Goal: Use online tool/utility: Utilize a website feature to perform a specific function

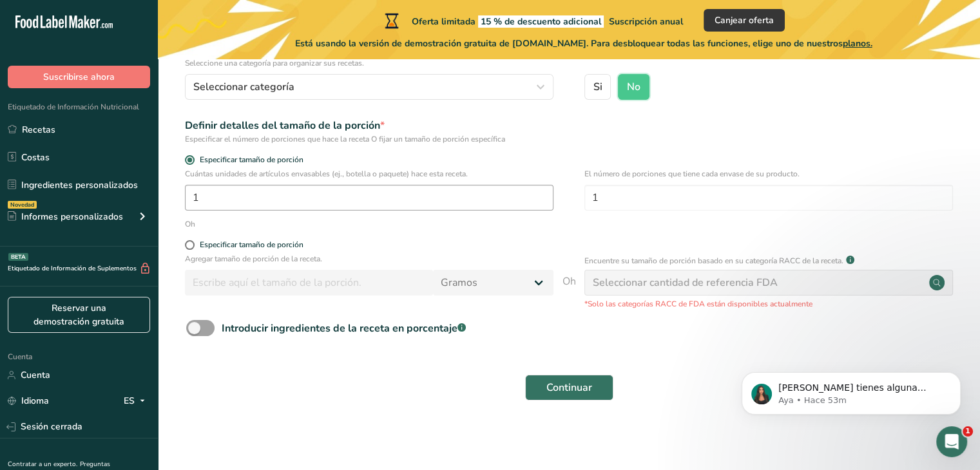
scroll to position [142, 0]
click at [205, 334] on span at bounding box center [200, 328] width 28 height 16
click at [195, 332] on input "Introducir ingredientes de la receta en porcentaje .a-a{fill:#347362;}.b-a{fill…" at bounding box center [190, 328] width 8 height 8
checkbox input "true"
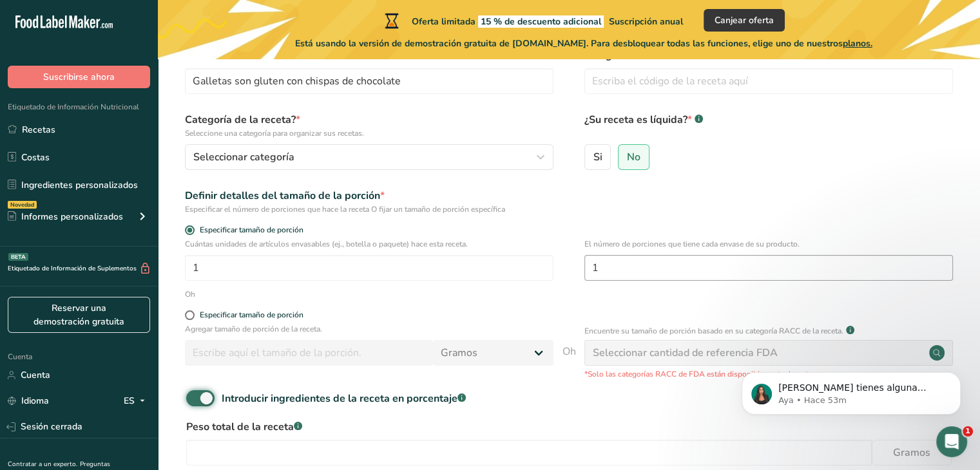
scroll to position [198, 0]
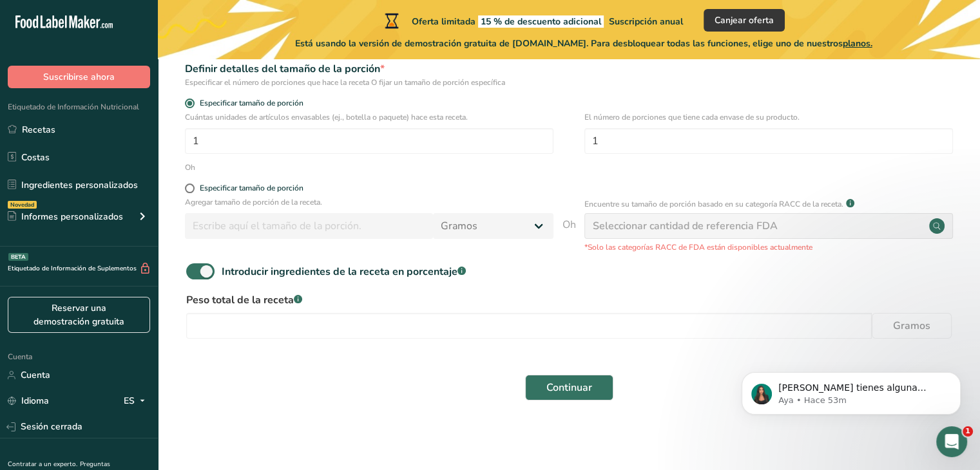
click at [933, 228] on circle at bounding box center [936, 225] width 15 height 15
click at [889, 229] on div "Seleccionar cantidad de referencia FDA" at bounding box center [768, 226] width 368 height 26
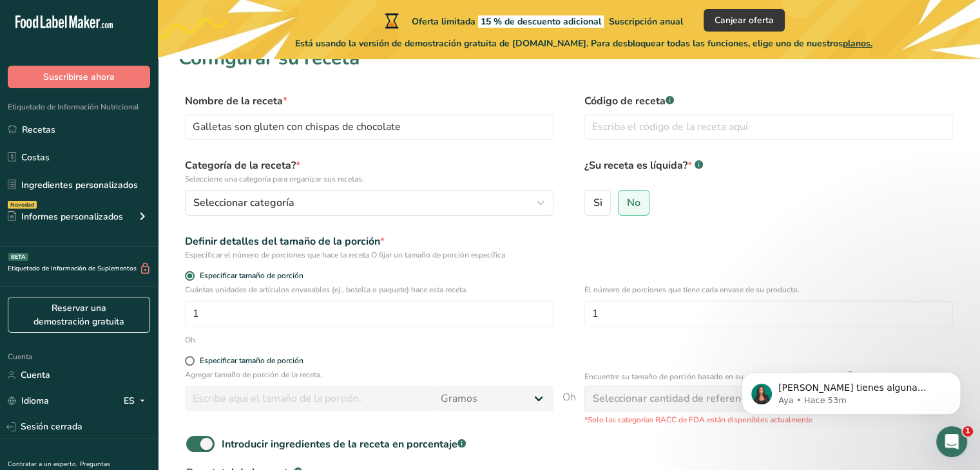
scroll to position [26, 0]
click at [633, 196] on font "No" at bounding box center [634, 203] width 14 height 14
click at [627, 198] on input "No" at bounding box center [622, 202] width 8 height 8
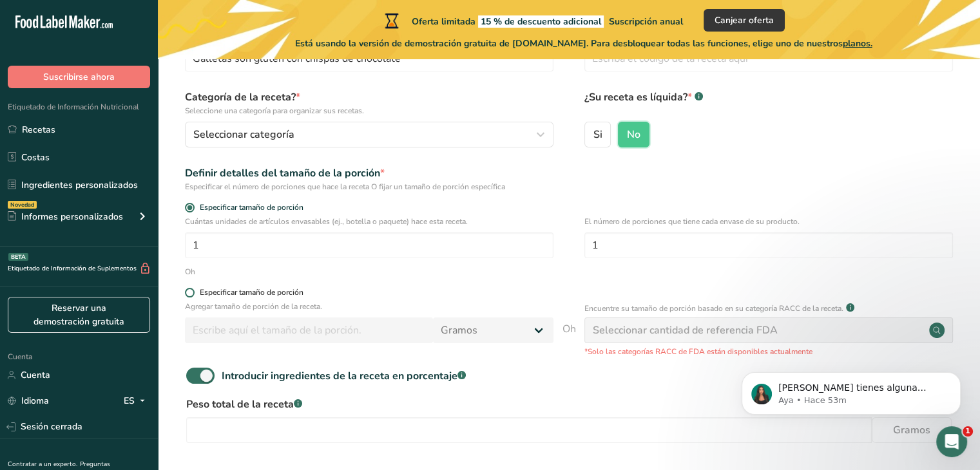
scroll to position [198, 0]
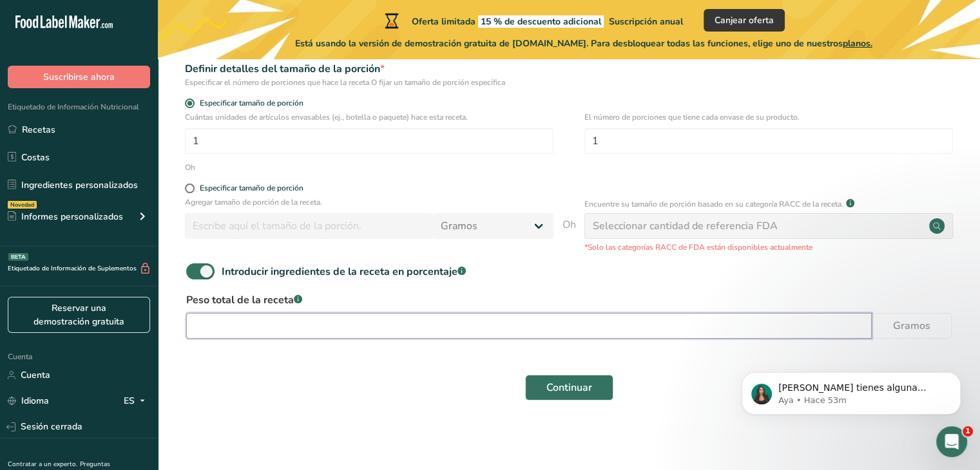
click at [244, 329] on input "number" at bounding box center [528, 326] width 685 height 26
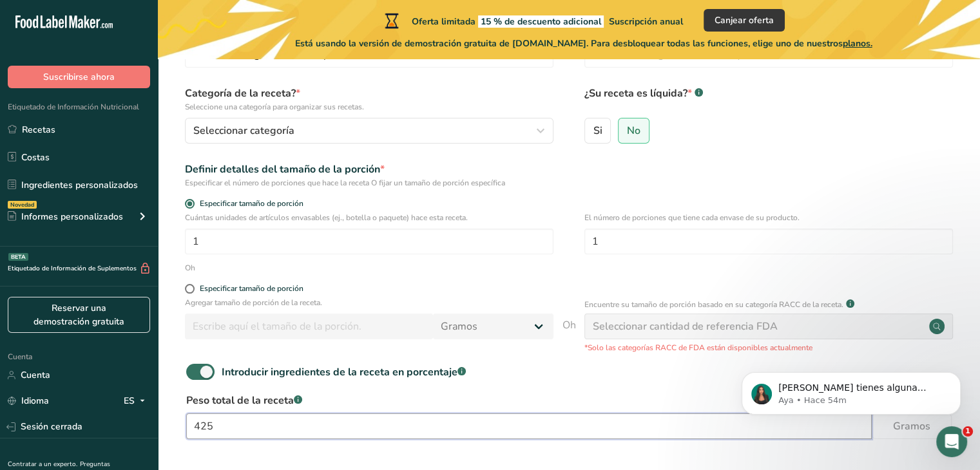
scroll to position [99, 0]
type input "425"
click at [611, 242] on input "1" at bounding box center [768, 240] width 368 height 26
